Goal: Information Seeking & Learning: Learn about a topic

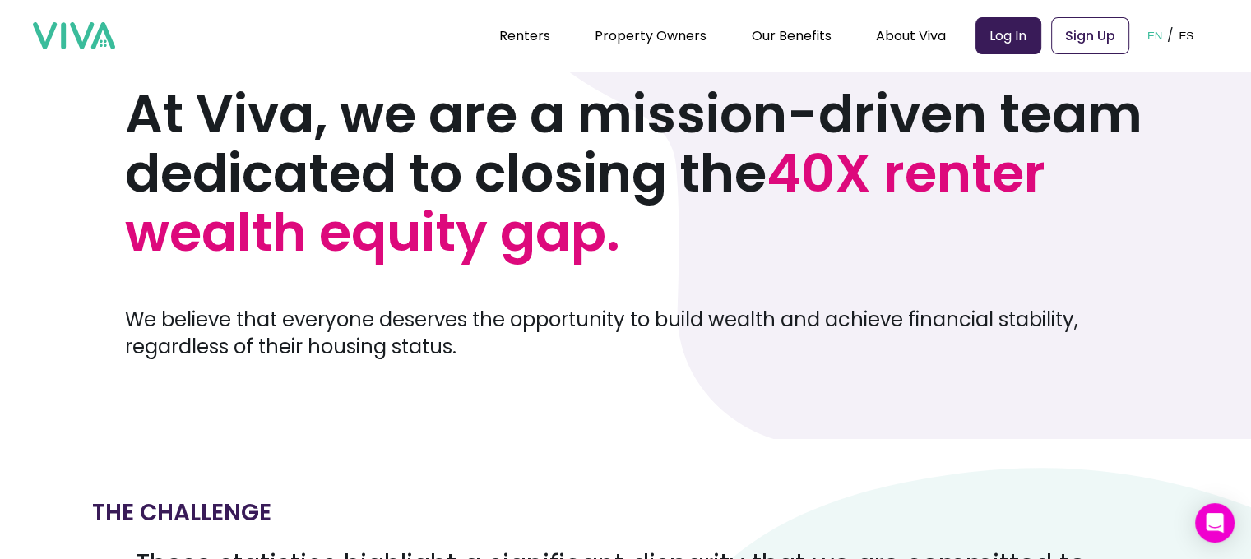
scroll to position [114, 0]
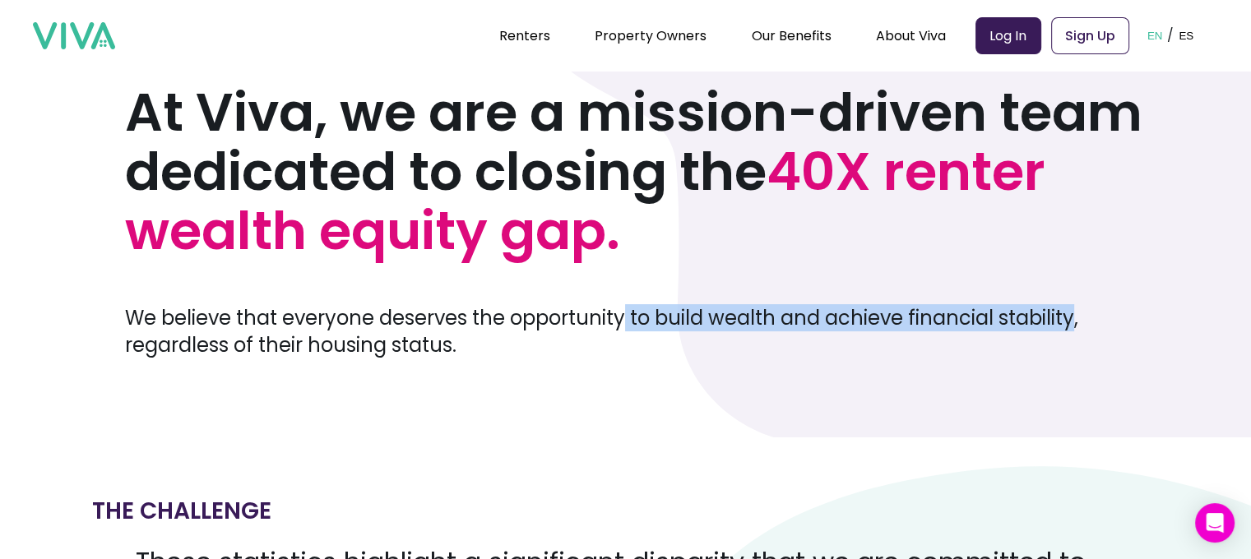
drag, startPoint x: 628, startPoint y: 302, endPoint x: 1079, endPoint y: 308, distance: 451.7
click at [1079, 308] on p "We believe that everyone deserves the opportunity to build wealth and achieve f…" at bounding box center [638, 331] width 1027 height 54
copy p "to build wealth and achieve financial stability"
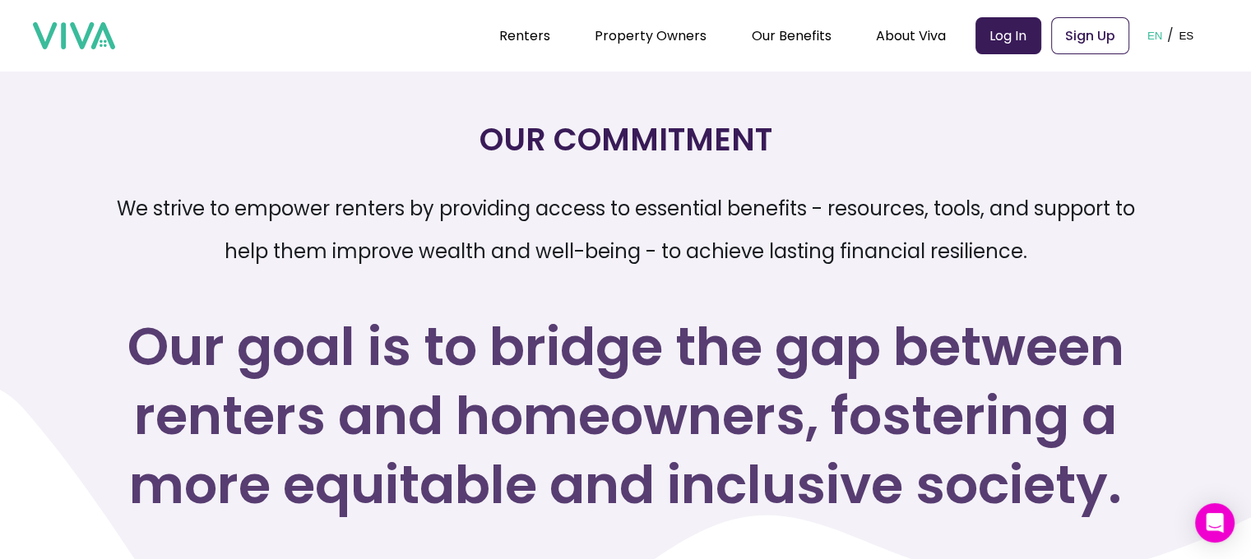
scroll to position [2085, 0]
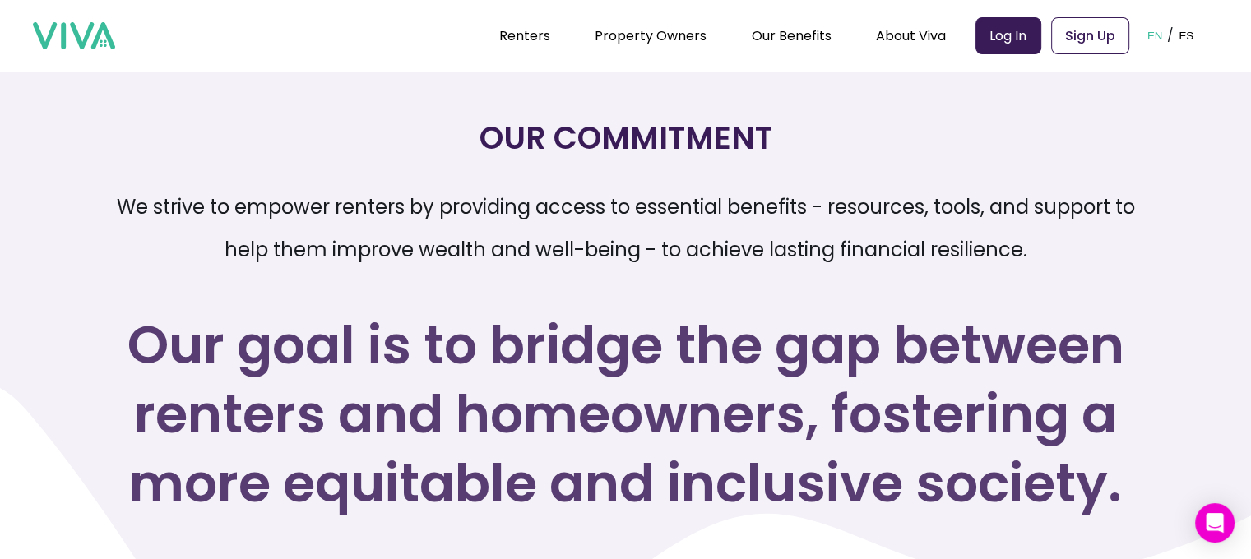
click at [236, 202] on p "We strive to empower renters by providing access to essential benefits - resour…" at bounding box center [626, 229] width 1054 height 86
drag, startPoint x: 247, startPoint y: 203, endPoint x: 280, endPoint y: 211, distance: 33.9
click at [280, 211] on p "We strive to empower renters by providing access to essential benefits - resour…" at bounding box center [626, 229] width 1054 height 86
click at [239, 213] on p "We strive to empower renters by providing access to essential benefits - resour…" at bounding box center [626, 229] width 1054 height 86
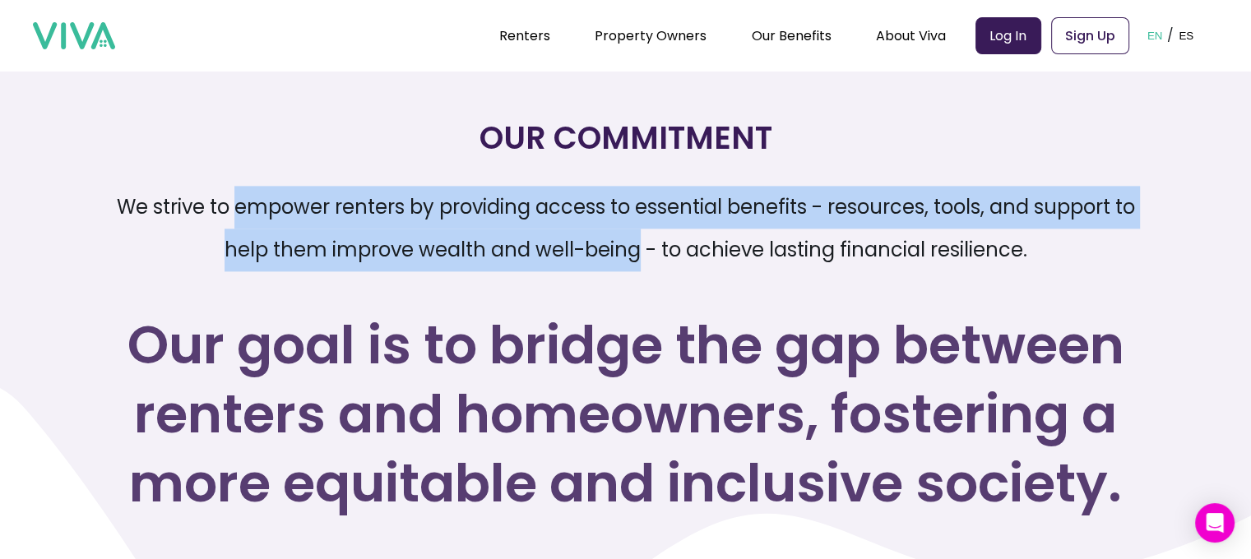
drag, startPoint x: 239, startPoint y: 213, endPoint x: 642, endPoint y: 234, distance: 403.7
click at [642, 234] on p "We strive to empower renters by providing access to essential benefits - resour…" at bounding box center [626, 229] width 1054 height 86
copy p "empower renters by providing access to essential benefits - resources, tools, a…"
